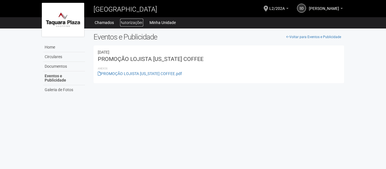
click at [132, 22] on link "Autorizações" at bounding box center [131, 23] width 23 height 8
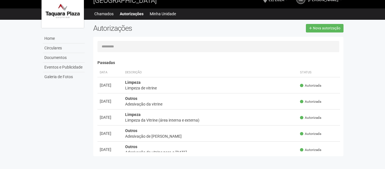
scroll to position [28, 0]
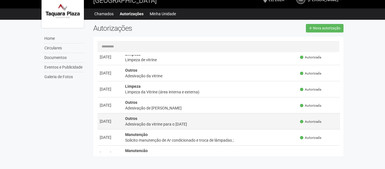
click at [183, 124] on div "Adesivação da vitrine para o [DATE]" at bounding box center [210, 125] width 171 height 6
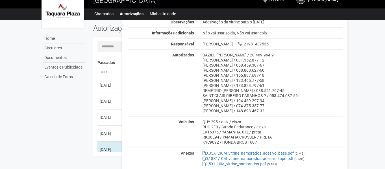
scroll to position [26, 0]
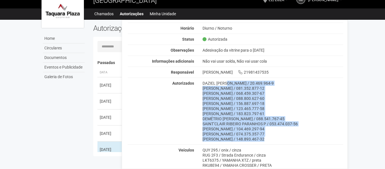
drag, startPoint x: 203, startPoint y: 83, endPoint x: 292, endPoint y: 143, distance: 107.8
click at [292, 143] on div "Observações Adesivação da vitrine para o [DATE] Informações adicionais Não vai …" at bounding box center [236, 121] width 216 height 153
copy div "DAZIEL [PERSON_NAME] / 20.469.964-9 [PERSON_NAME] / 081.352.877-12 [PERSON_NAME…"
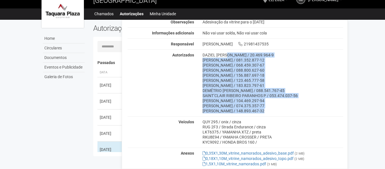
drag, startPoint x: 202, startPoint y: 119, endPoint x: 258, endPoint y: 144, distance: 61.5
click at [258, 144] on div "Veículos QUY 295 / onix / cinza RUG 2F3 / Strada Endurance / cinza LKT6375 / YA…" at bounding box center [236, 130] width 216 height 29
copy div "QUY 295 / onix / cinza RUG 2F3 / Strada Endurance / cinza LKT6375 / YAMANHA XTZ…"
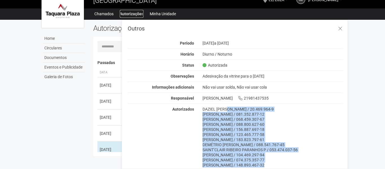
click at [132, 14] on link "Autorizações" at bounding box center [132, 14] width 24 height 8
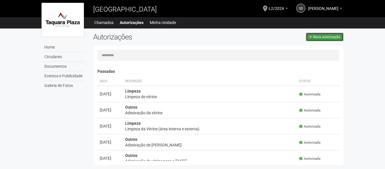
click at [334, 36] on span "Nova autorização" at bounding box center [326, 37] width 27 height 4
select select "**"
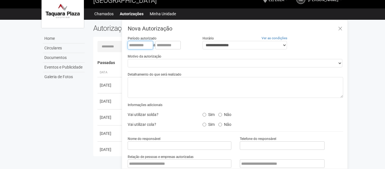
click at [150, 45] on input "text" at bounding box center [140, 45] width 25 height 8
